Goal: Task Accomplishment & Management: Manage account settings

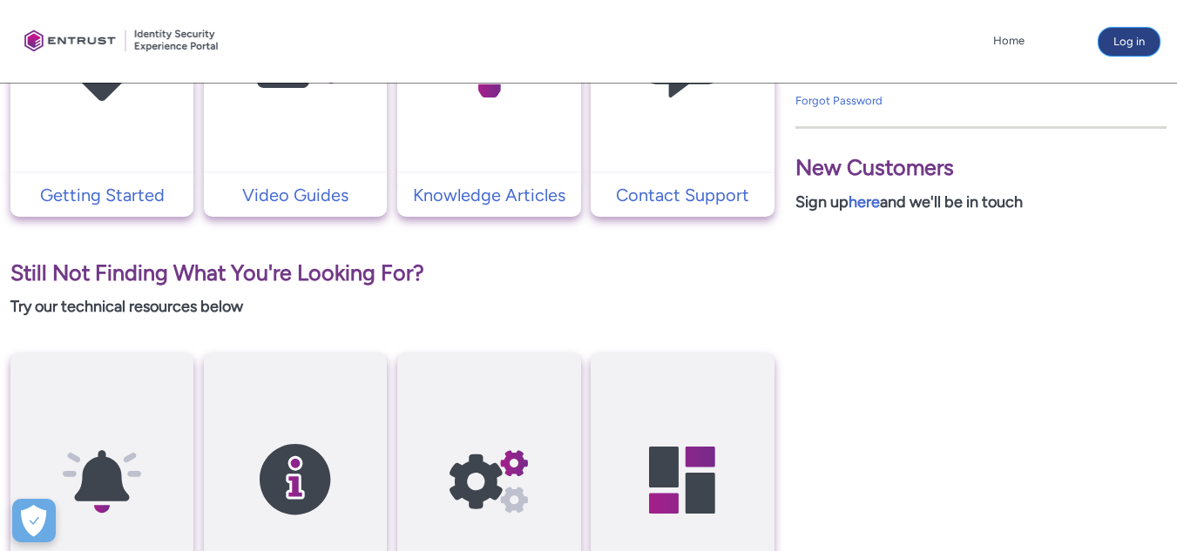
click at [1127, 46] on button "Log in" at bounding box center [1129, 42] width 61 height 28
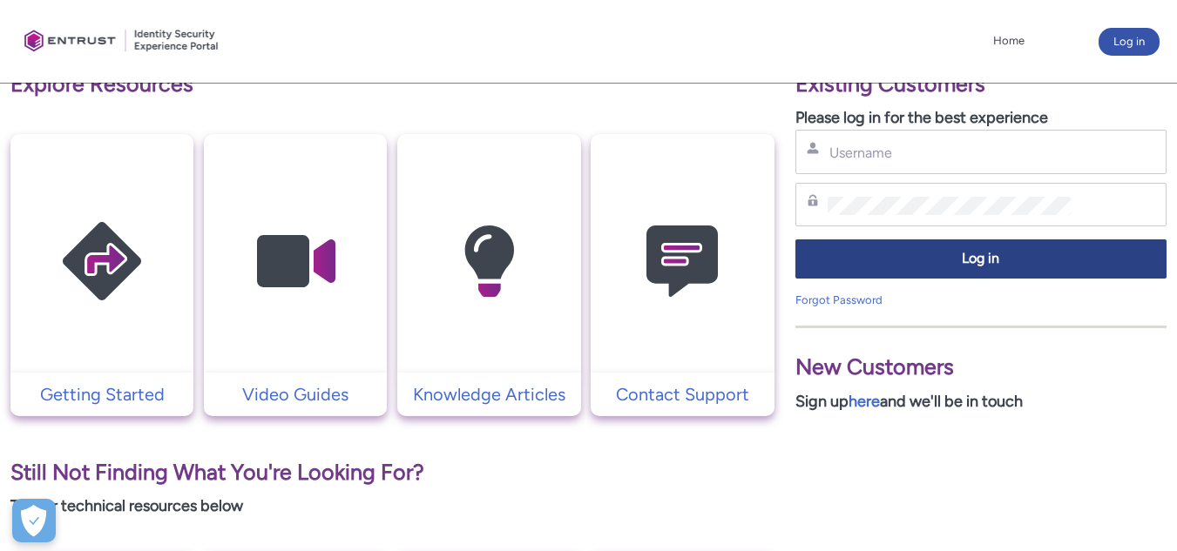
scroll to position [348, 0]
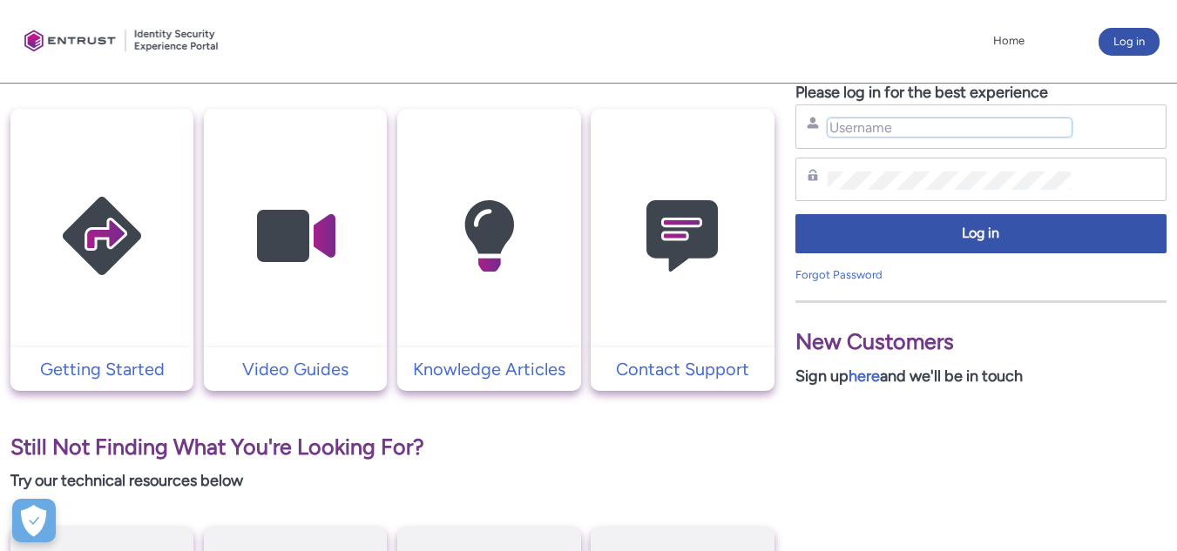
click at [928, 137] on input "Username" at bounding box center [950, 127] width 244 height 18
paste input "[EMAIL_ADDRESS][DOMAIN_NAME]"
type input "[EMAIL_ADDRESS][DOMAIN_NAME]"
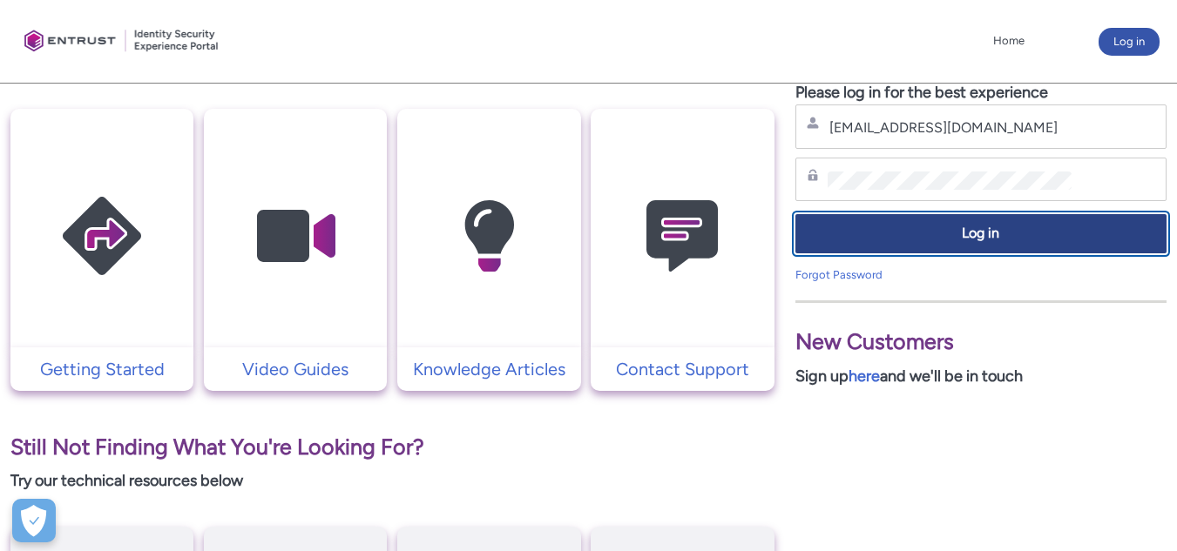
click at [884, 233] on span "Log in" at bounding box center [981, 234] width 348 height 20
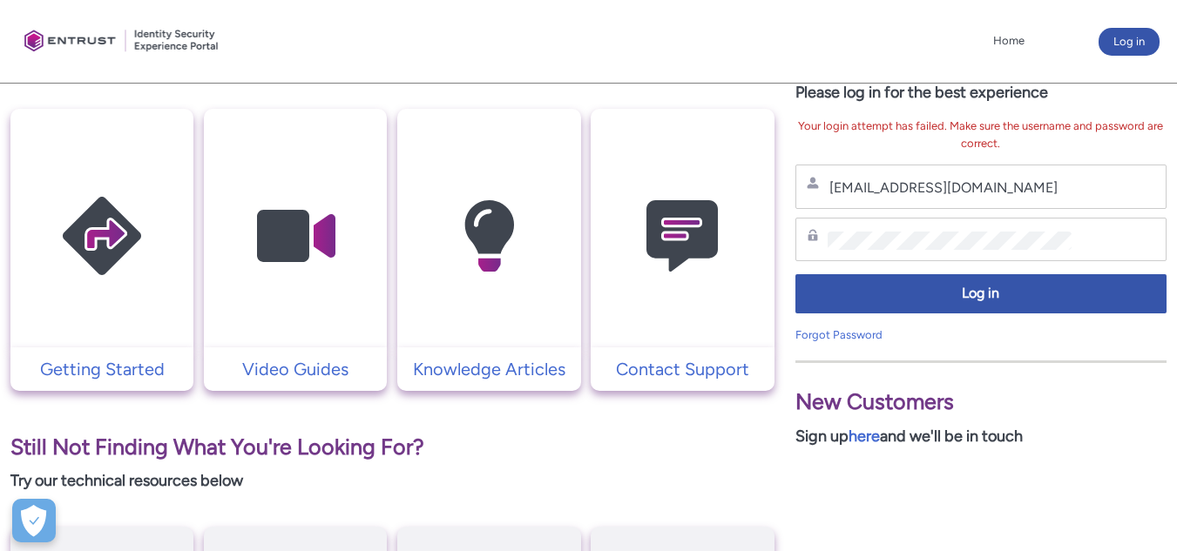
click at [869, 254] on div "Password" at bounding box center [980, 240] width 371 height 44
click at [484, 191] on div "Explore Resources Getting Started Video Guides Knowledge Articles Contact Suppo…" at bounding box center [588, 423] width 1177 height 773
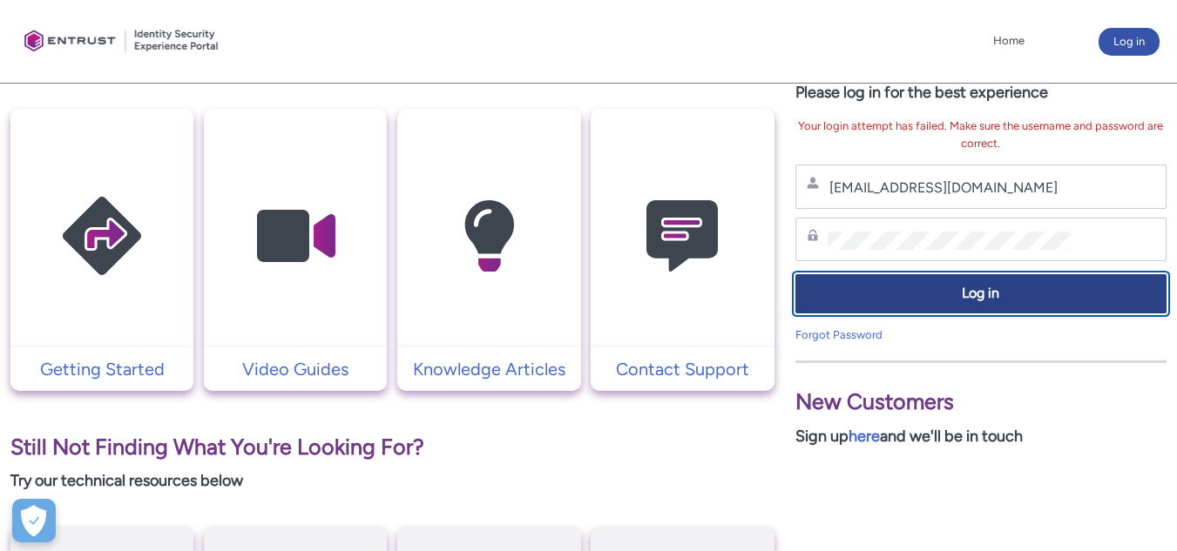
click at [869, 301] on span "Log in" at bounding box center [981, 294] width 348 height 20
click at [978, 286] on span "Log in" at bounding box center [981, 294] width 348 height 20
